Goal: Information Seeking & Learning: Learn about a topic

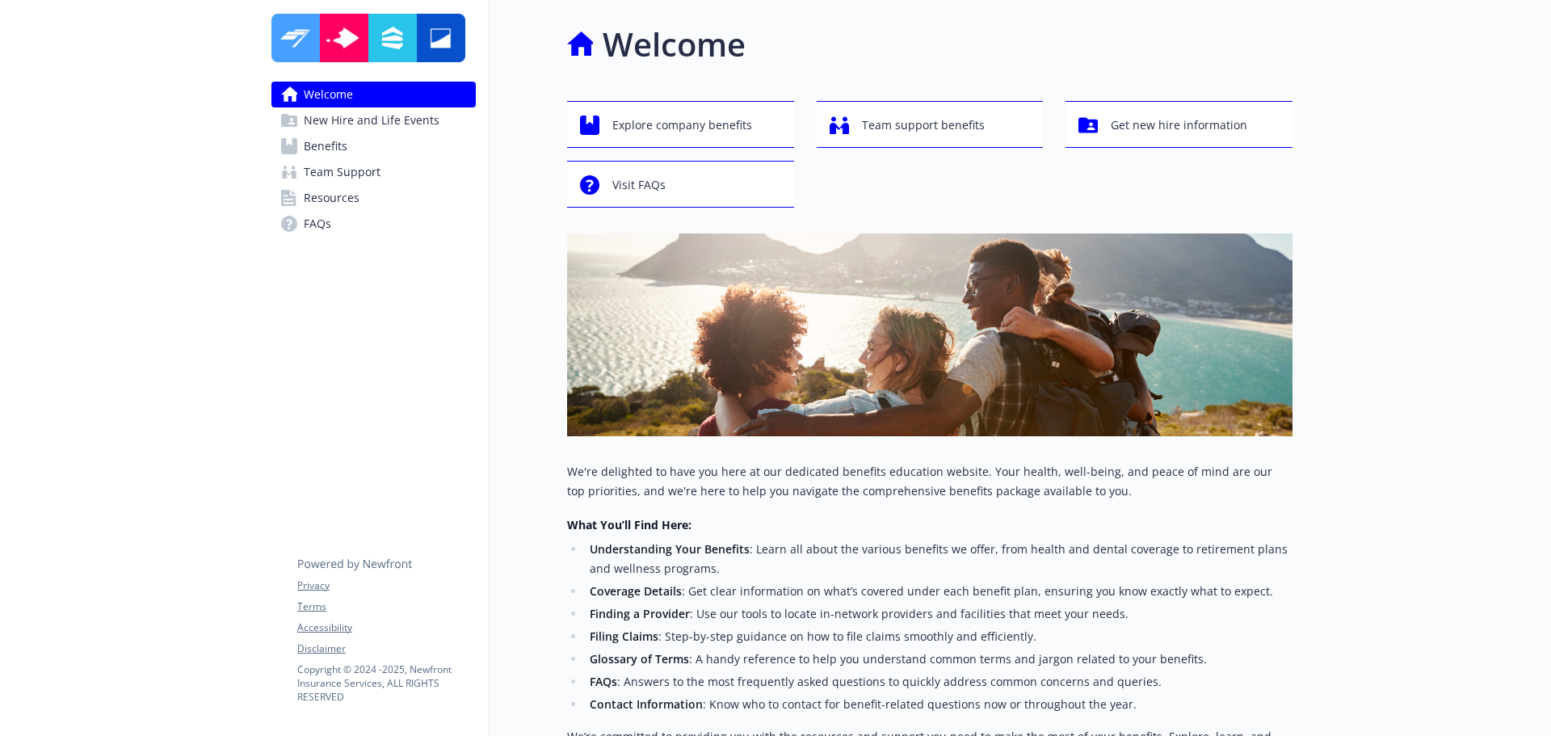
click at [347, 127] on span "New Hire and Life Events" at bounding box center [372, 120] width 136 height 26
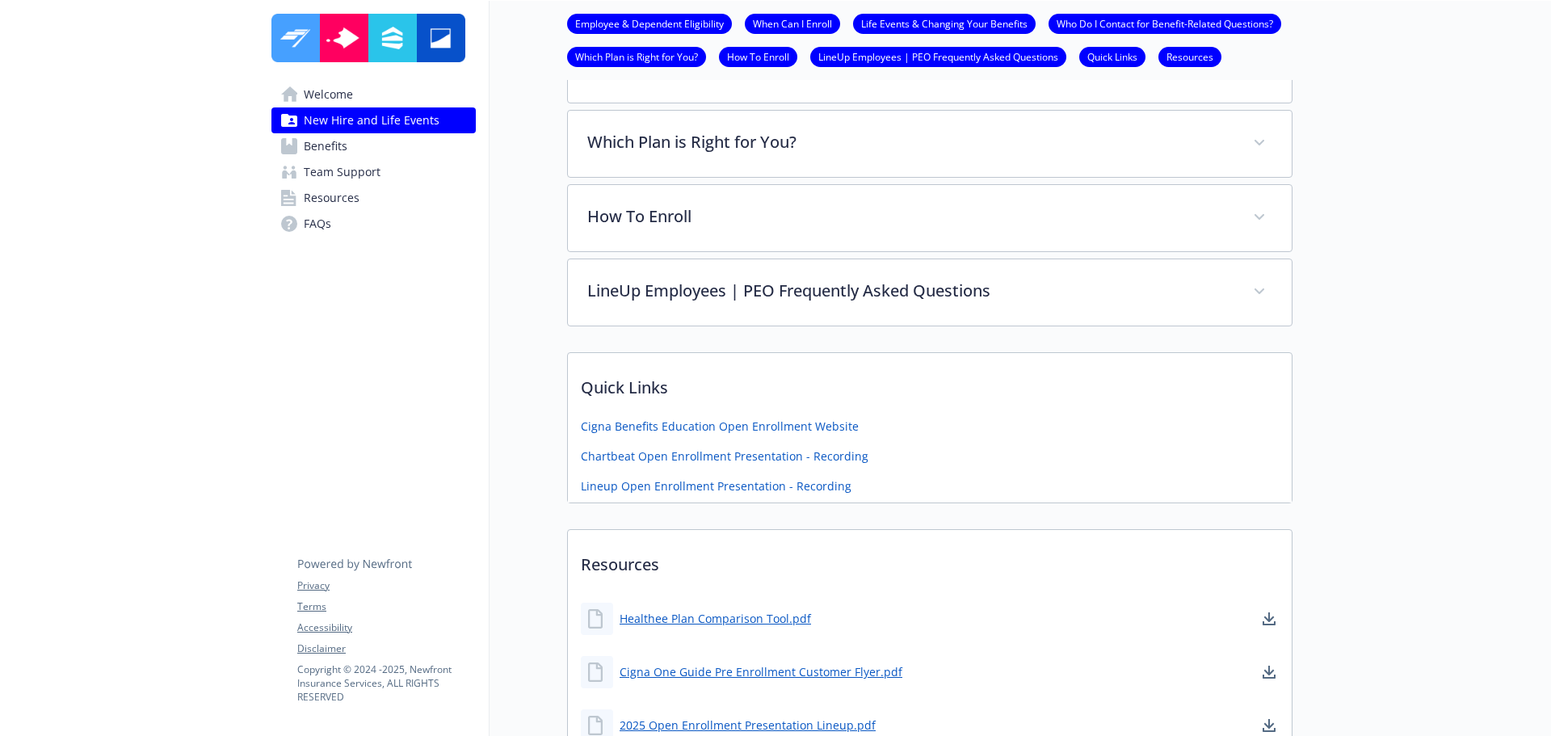
scroll to position [628, 0]
